Goal: Check status: Check status

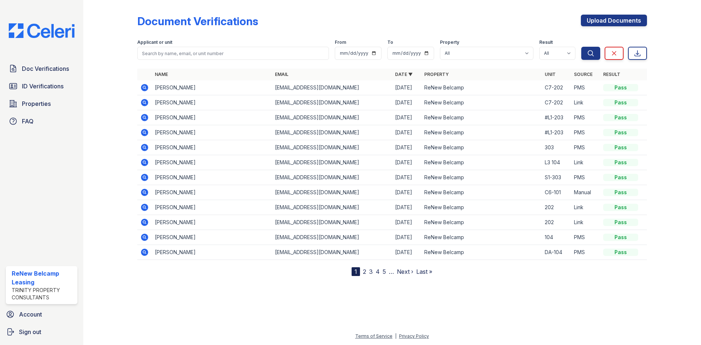
click at [147, 85] on icon at bounding box center [144, 87] width 7 height 7
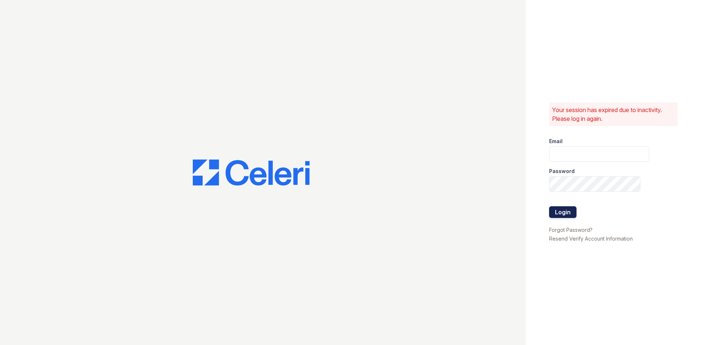
type input "renewbelcamp@trinity-pm.com"
click at [556, 212] on button "Login" at bounding box center [562, 212] width 27 height 12
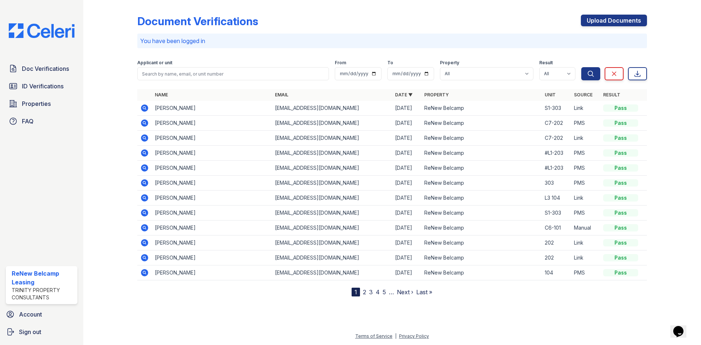
click at [143, 107] on icon at bounding box center [144, 108] width 2 height 2
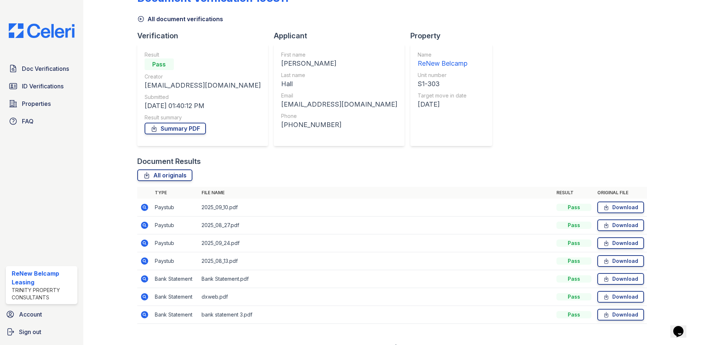
scroll to position [34, 0]
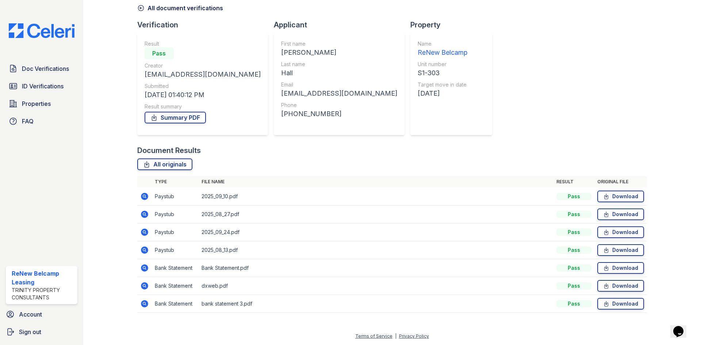
click at [144, 303] on icon at bounding box center [144, 303] width 2 height 2
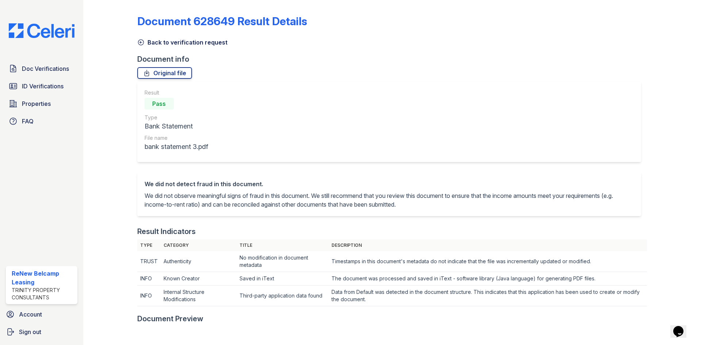
click at [139, 46] on icon at bounding box center [140, 42] width 7 height 7
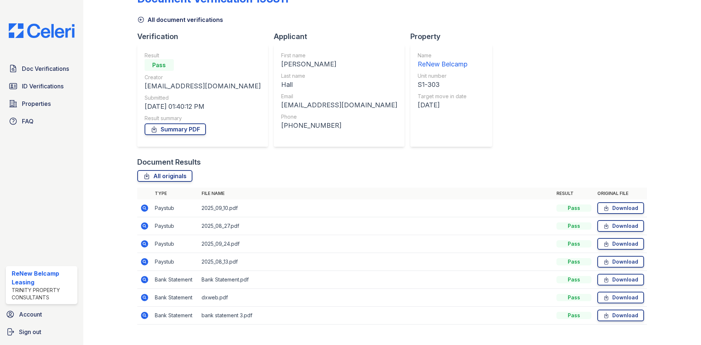
scroll to position [34, 0]
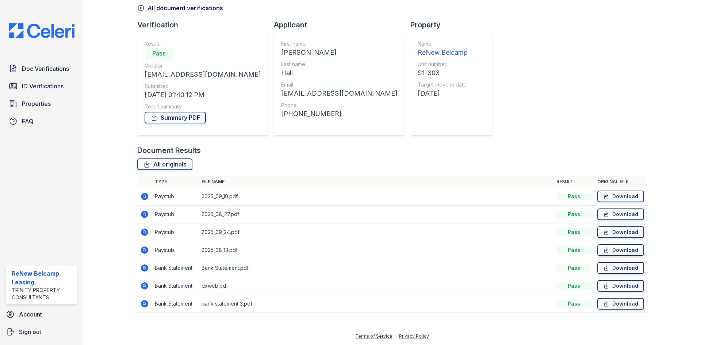
click at [141, 282] on icon at bounding box center [144, 285] width 9 height 9
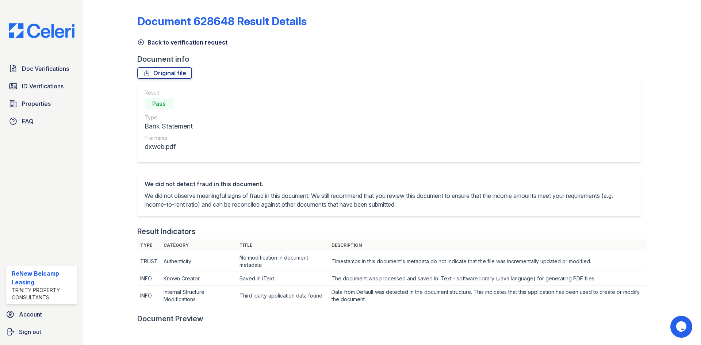
click at [141, 45] on icon at bounding box center [140, 42] width 7 height 7
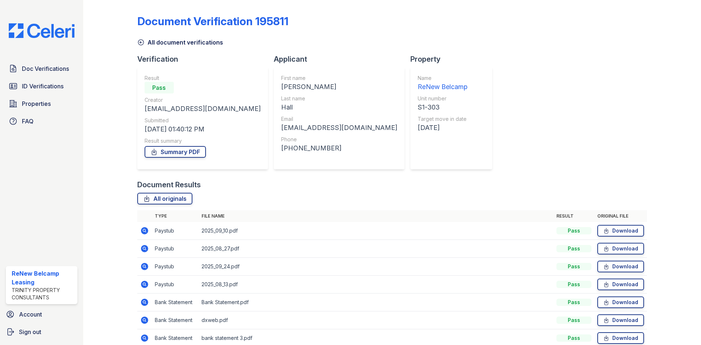
scroll to position [34, 0]
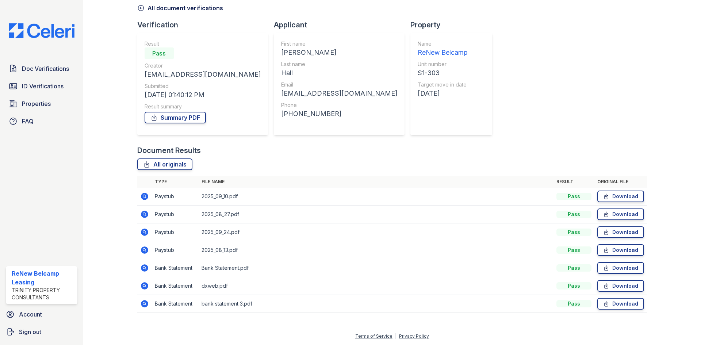
click at [141, 301] on icon at bounding box center [144, 303] width 9 height 9
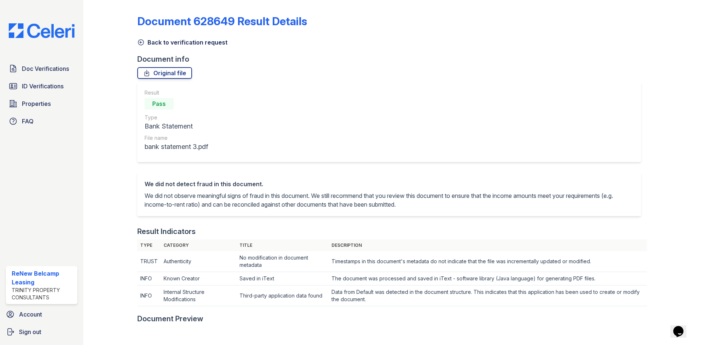
click at [141, 41] on icon at bounding box center [140, 42] width 7 height 7
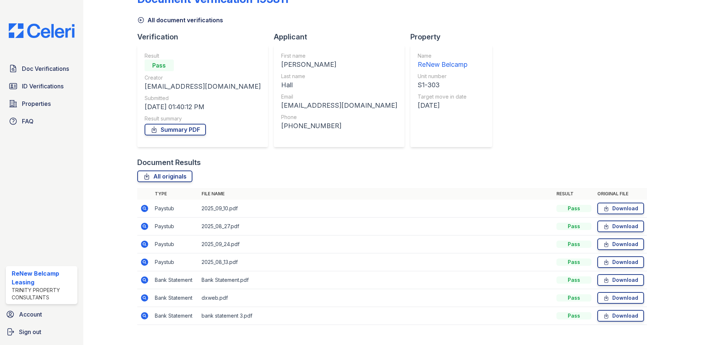
scroll to position [34, 0]
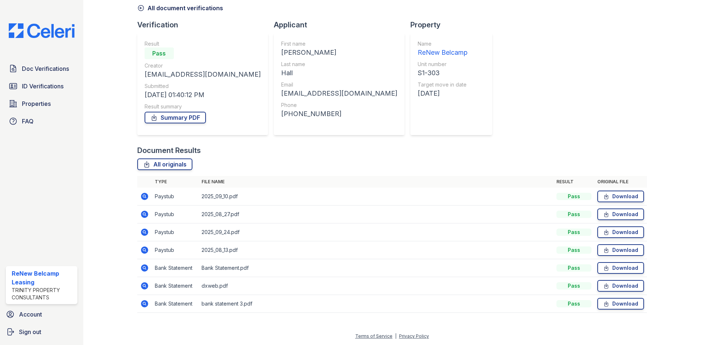
click at [144, 247] on icon at bounding box center [144, 249] width 7 height 7
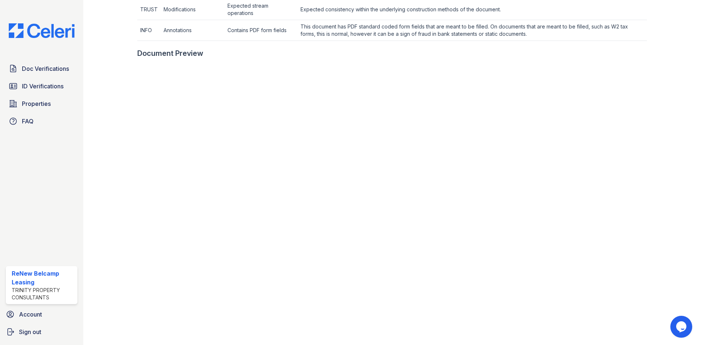
scroll to position [195, 0]
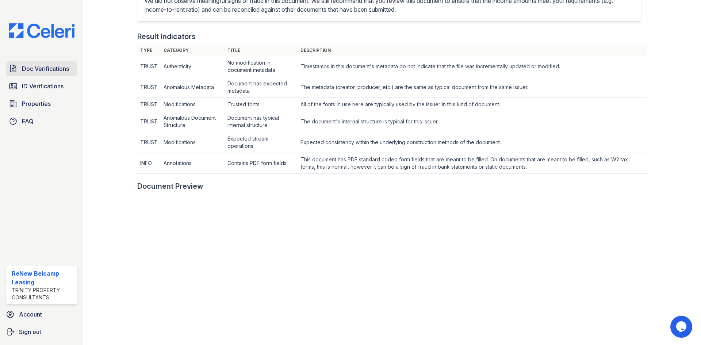
click at [54, 66] on span "Doc Verifications" at bounding box center [45, 68] width 47 height 9
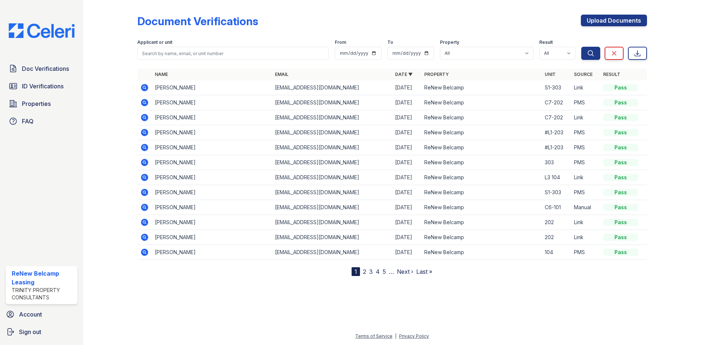
click at [145, 119] on icon at bounding box center [144, 117] width 7 height 7
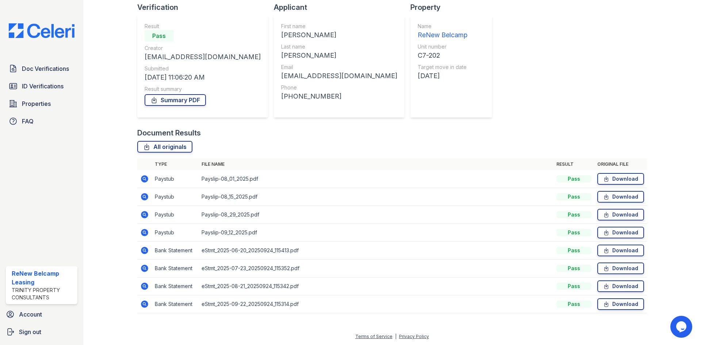
scroll to position [52, 0]
click at [147, 214] on icon at bounding box center [144, 214] width 7 height 7
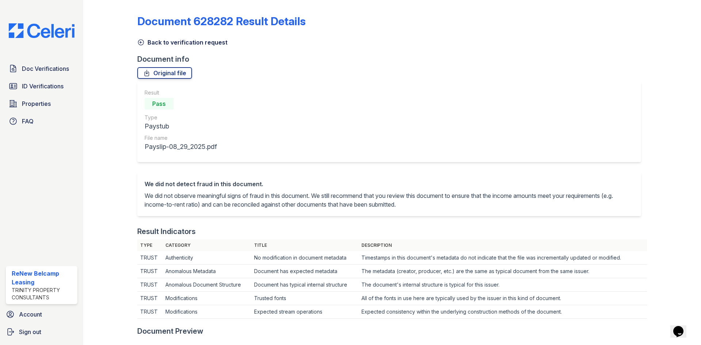
click at [139, 41] on icon at bounding box center [140, 42] width 7 height 7
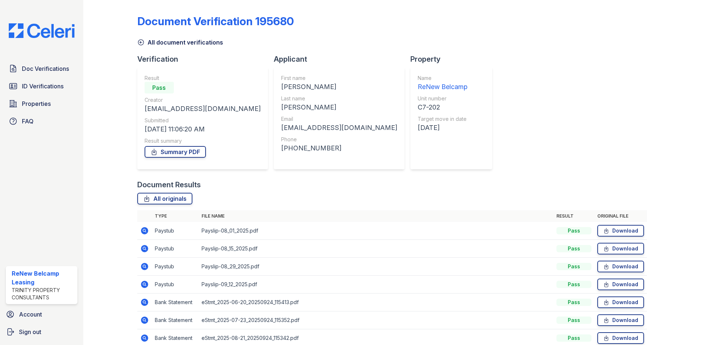
click at [146, 284] on icon at bounding box center [144, 284] width 7 height 7
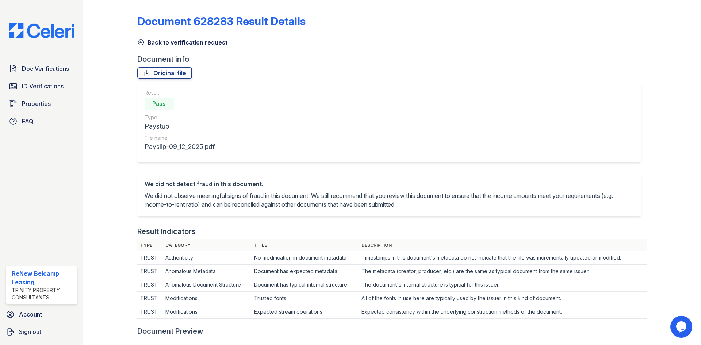
click at [146, 43] on link "Back to verification request" at bounding box center [182, 42] width 90 height 9
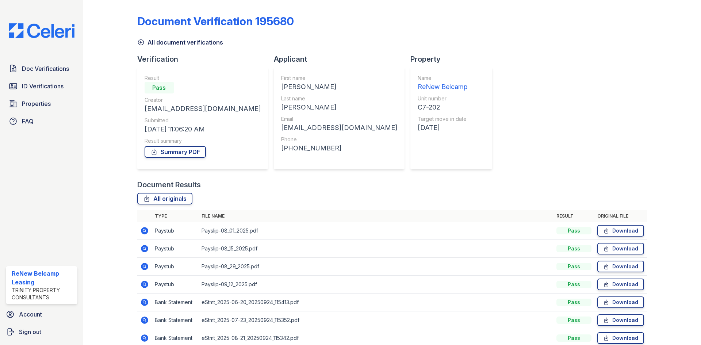
click at [142, 267] on icon at bounding box center [144, 266] width 7 height 7
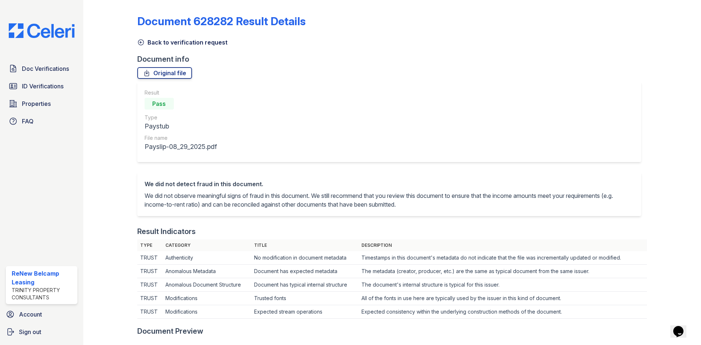
click at [145, 45] on link "Back to verification request" at bounding box center [182, 42] width 90 height 9
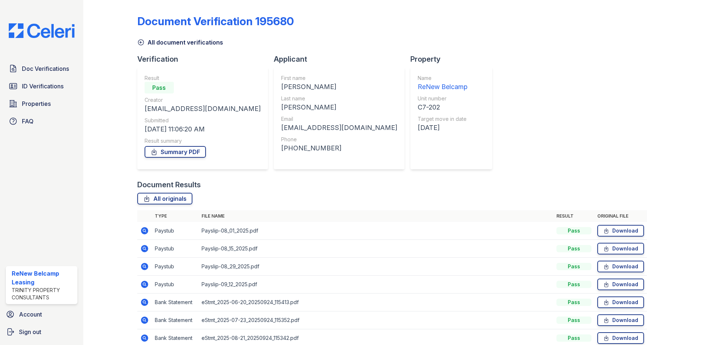
click at [145, 45] on link "All document verifications" at bounding box center [180, 42] width 86 height 9
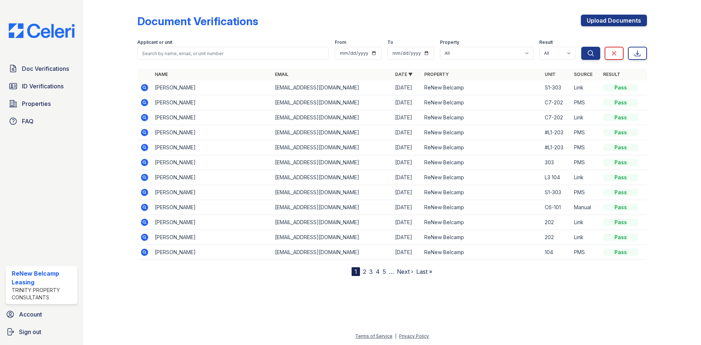
click at [140, 101] on icon at bounding box center [144, 102] width 9 height 9
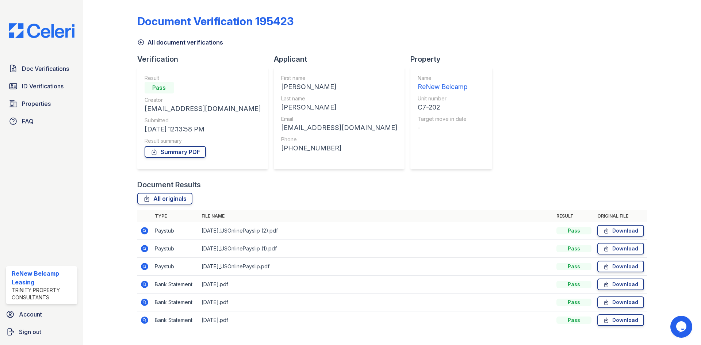
scroll to position [16, 0]
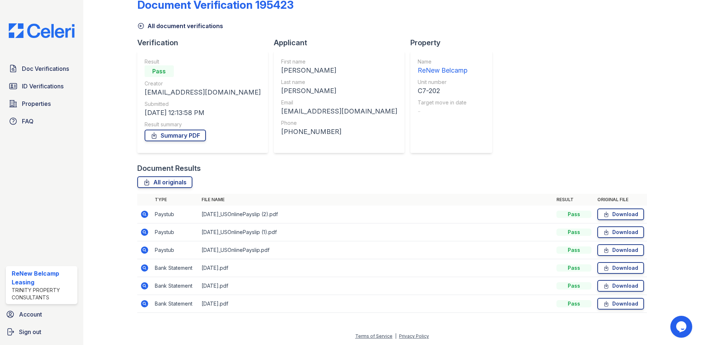
click at [146, 251] on icon at bounding box center [144, 249] width 7 height 7
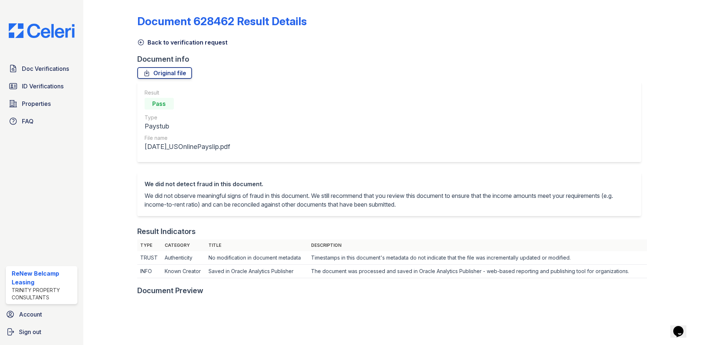
click at [139, 45] on icon at bounding box center [140, 42] width 7 height 7
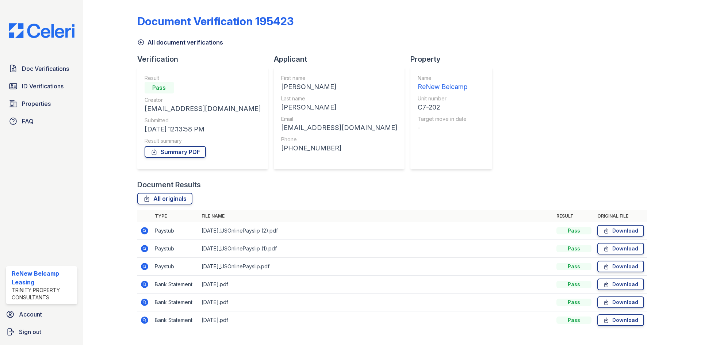
click at [147, 246] on icon at bounding box center [144, 248] width 9 height 9
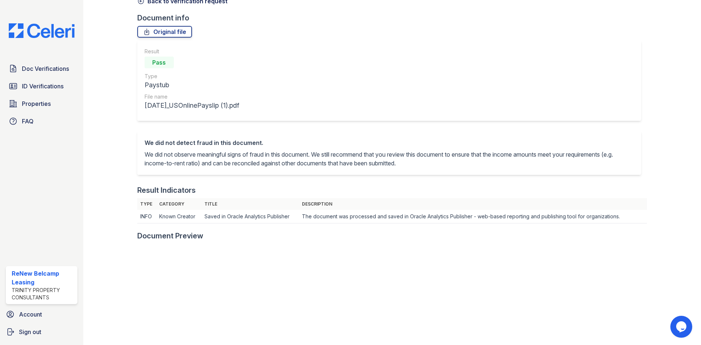
scroll to position [255, 0]
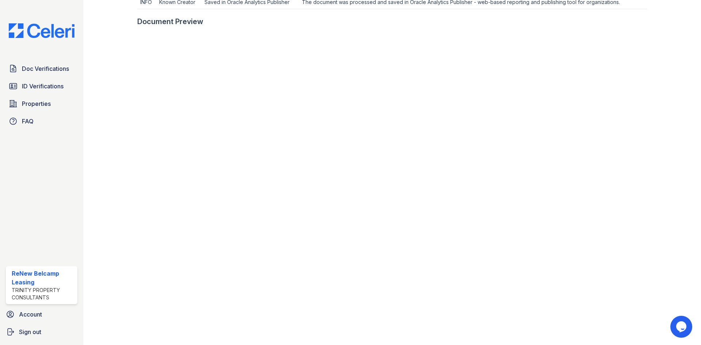
click at [123, 86] on div at bounding box center [116, 60] width 42 height 627
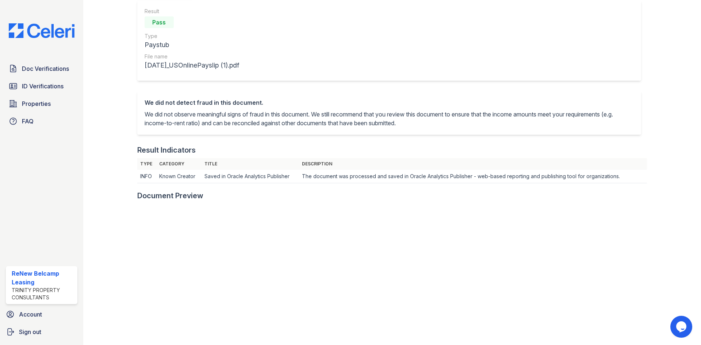
scroll to position [0, 0]
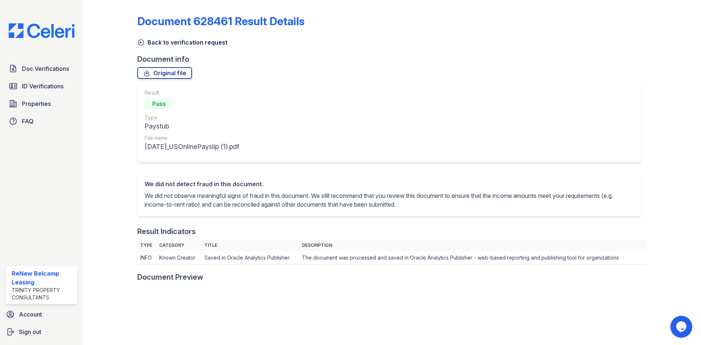
click at [147, 47] on div "Document 628461 Result Details Back to verification request Document info Origi…" at bounding box center [392, 316] width 510 height 627
click at [142, 40] on icon at bounding box center [140, 42] width 5 height 5
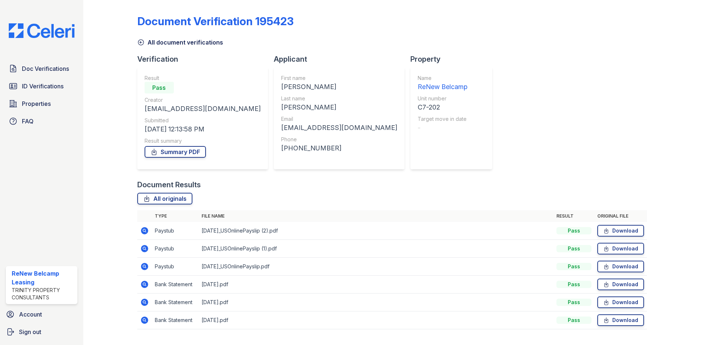
click at [144, 267] on icon at bounding box center [144, 266] width 2 height 2
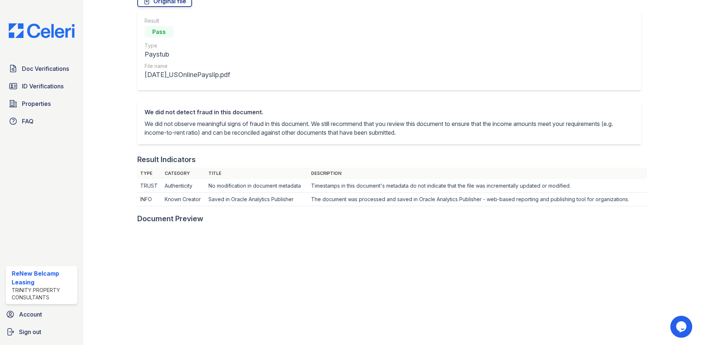
scroll to position [68, 0]
